Goal: Entertainment & Leisure: Consume media (video, audio)

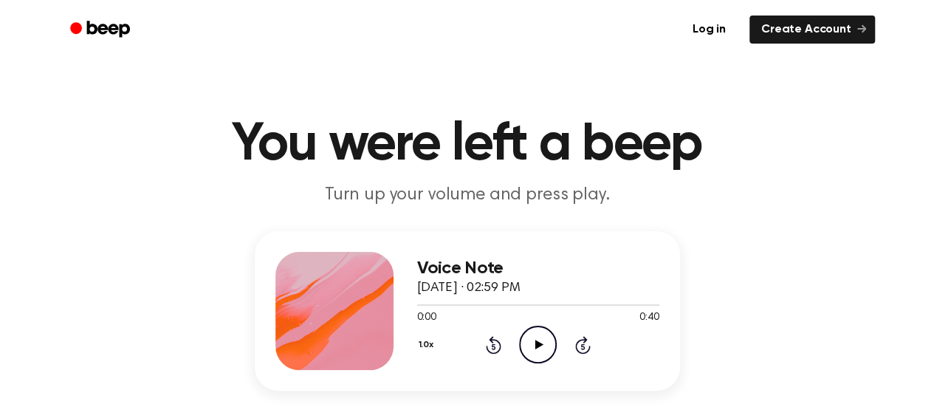
click at [536, 338] on icon "Play Audio" at bounding box center [538, 344] width 38 height 38
drag, startPoint x: 655, startPoint y: 306, endPoint x: 494, endPoint y: 348, distance: 165.4
click at [494, 348] on div "Voice Note [DATE] · 02:59 PM 0:40 0:40 Your browser does not support the [objec…" at bounding box center [538, 311] width 242 height 118
click at [494, 348] on icon at bounding box center [493, 346] width 4 height 6
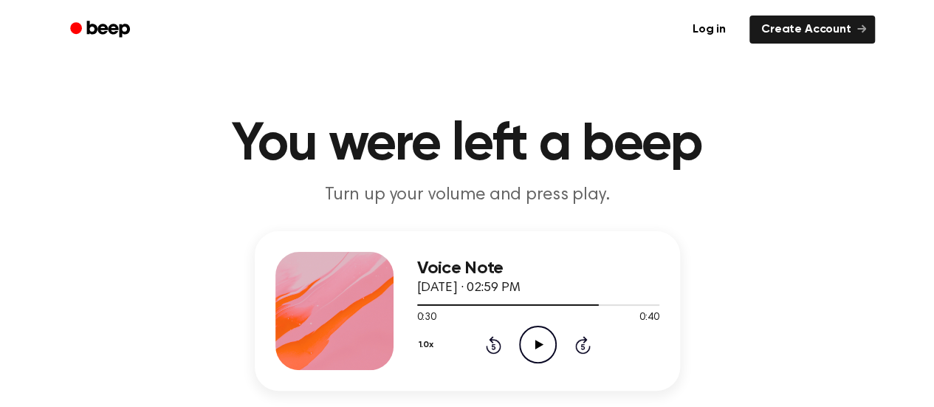
click at [494, 348] on icon at bounding box center [493, 346] width 4 height 6
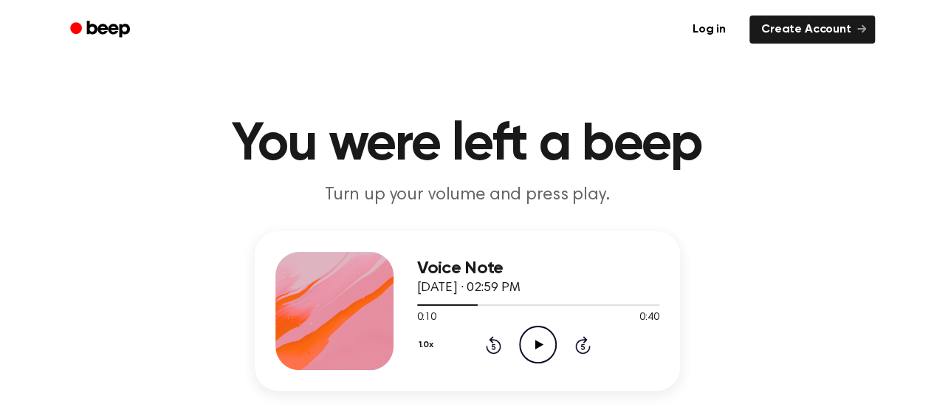
click at [494, 348] on icon at bounding box center [493, 346] width 4 height 6
click at [536, 339] on icon "Play Audio" at bounding box center [538, 344] width 38 height 38
